Goal: Task Accomplishment & Management: Manage account settings

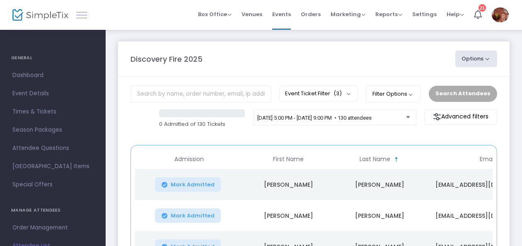
click at [84, 15] on link at bounding box center [81, 15] width 11 height 11
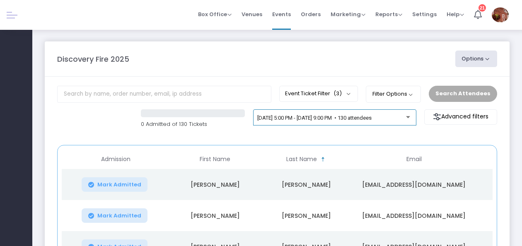
click at [409, 120] on div "9/25/2025 @ 5:00 PM - 9/25/2025 @ 9:00 PM • 130 attendees" at bounding box center [334, 118] width 155 height 6
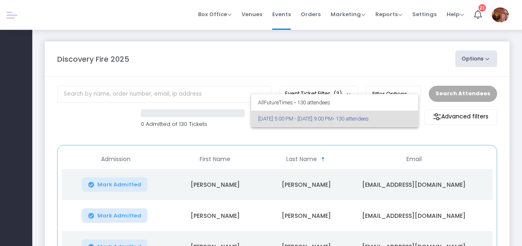
click at [436, 136] on div at bounding box center [261, 123] width 522 height 246
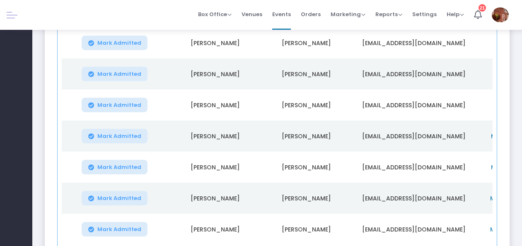
scroll to position [265, 0]
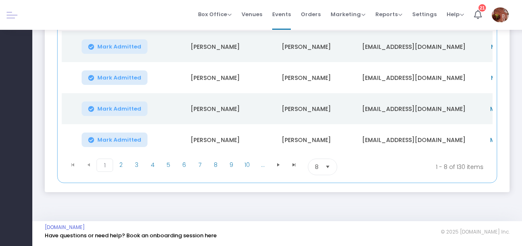
click at [323, 170] on span "Select" at bounding box center [328, 167] width 14 height 14
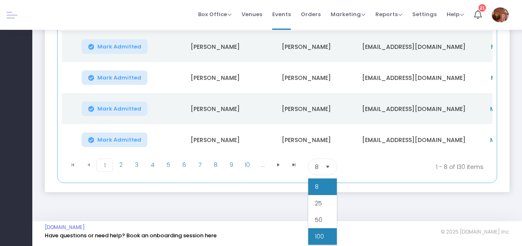
click at [329, 229] on li "100" at bounding box center [322, 236] width 29 height 17
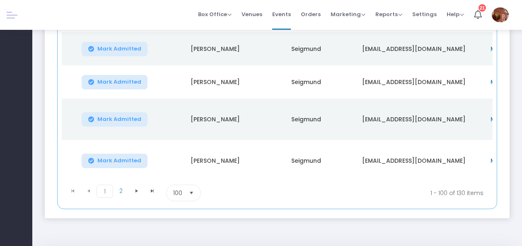
scroll to position [3159, 0]
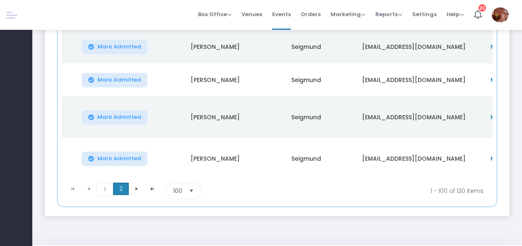
click at [118, 183] on span "2" at bounding box center [121, 189] width 16 height 12
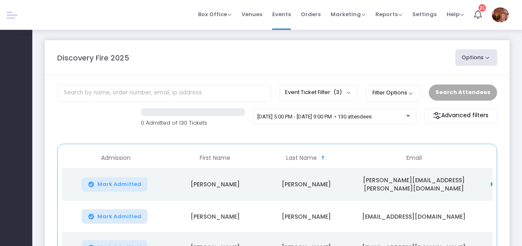
scroll to position [0, 0]
